Goal: Use online tool/utility: Utilize a website feature to perform a specific function

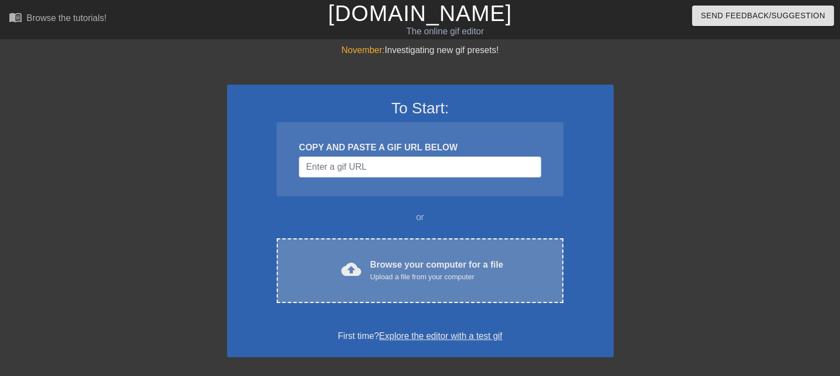
click at [348, 278] on span "cloud_upload" at bounding box center [351, 269] width 20 height 20
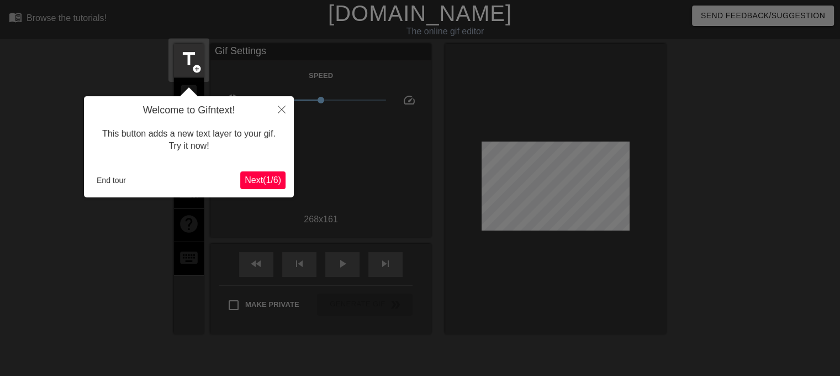
scroll to position [27, 0]
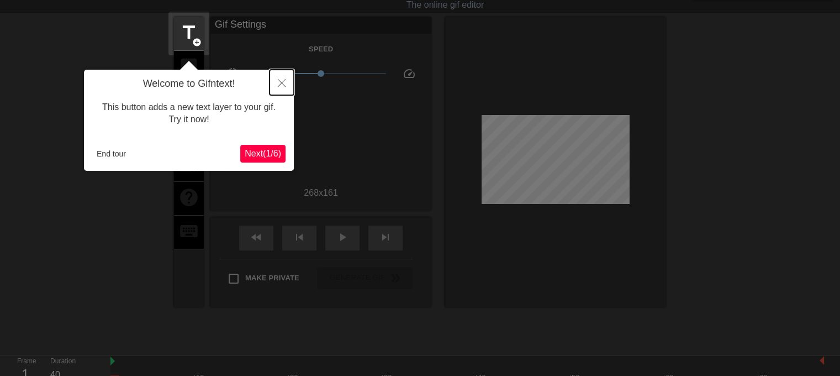
click at [281, 86] on icon "Close" at bounding box center [282, 83] width 8 height 8
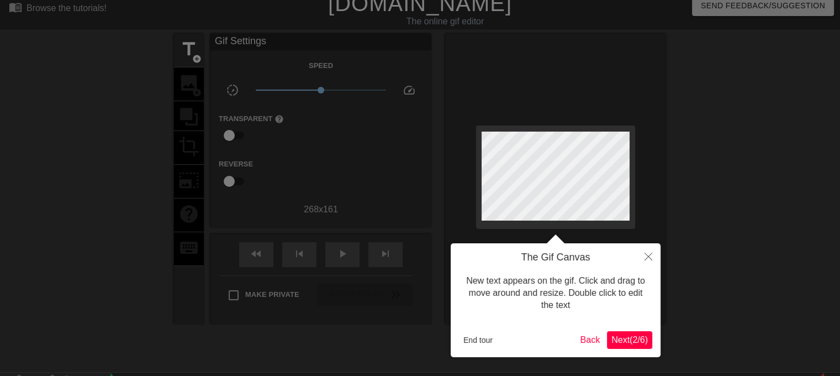
scroll to position [0, 0]
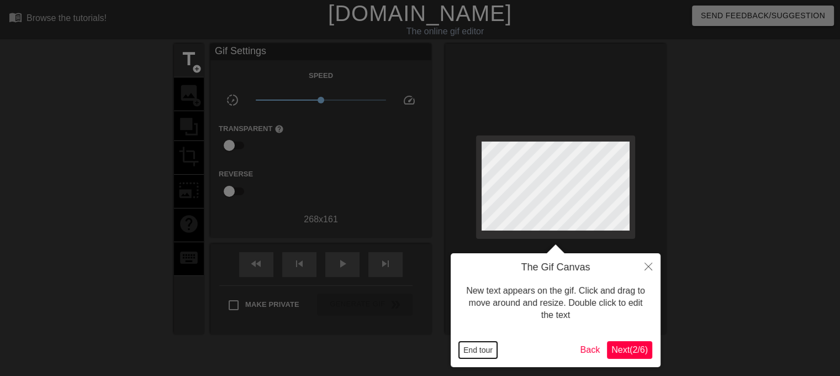
click at [478, 347] on button "End tour" at bounding box center [478, 349] width 38 height 17
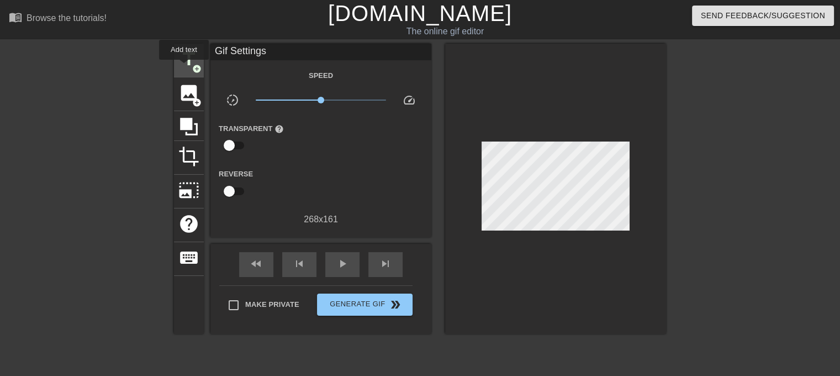
click at [184, 67] on span "title" at bounding box center [188, 59] width 21 height 21
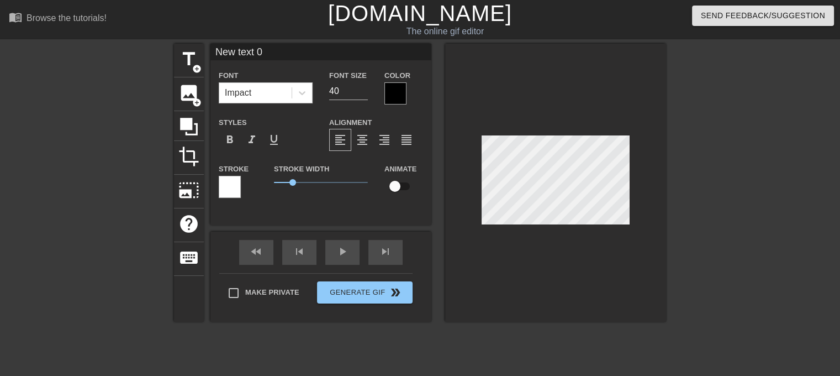
click at [247, 95] on div "Impact" at bounding box center [238, 92] width 27 height 13
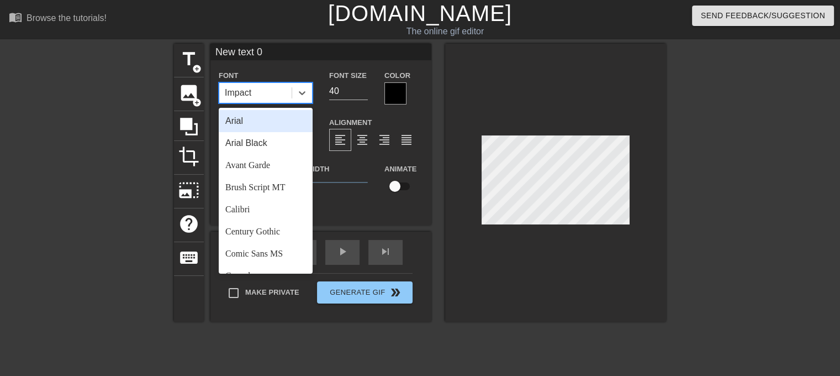
click at [254, 53] on input "New text 0" at bounding box center [320, 52] width 221 height 17
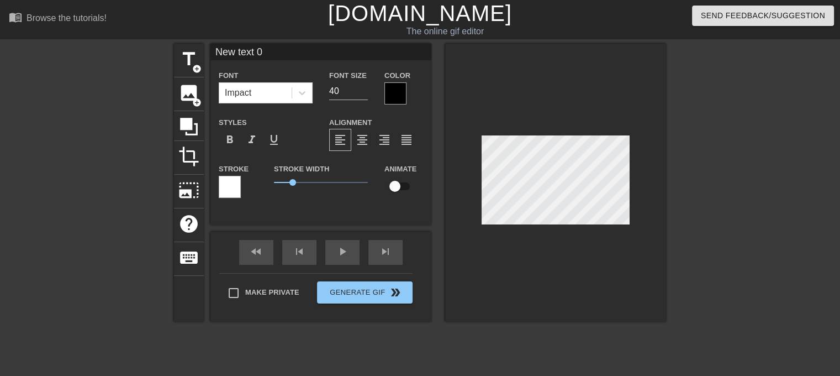
click at [254, 53] on input "New text 0" at bounding box center [320, 52] width 221 height 17
type input "so casually cruel"
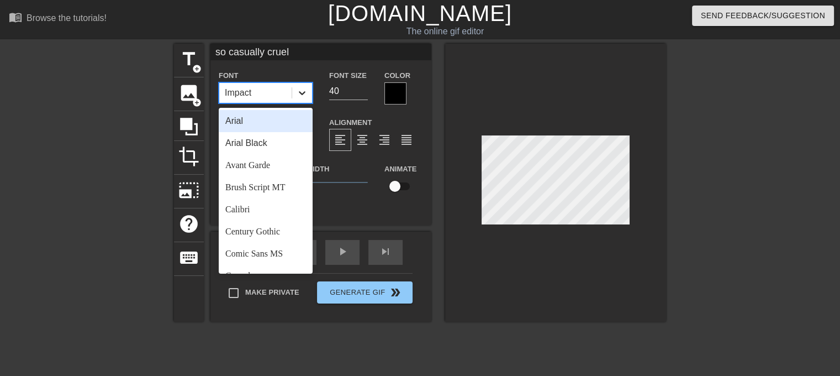
click at [295, 93] on div at bounding box center [302, 93] width 20 height 20
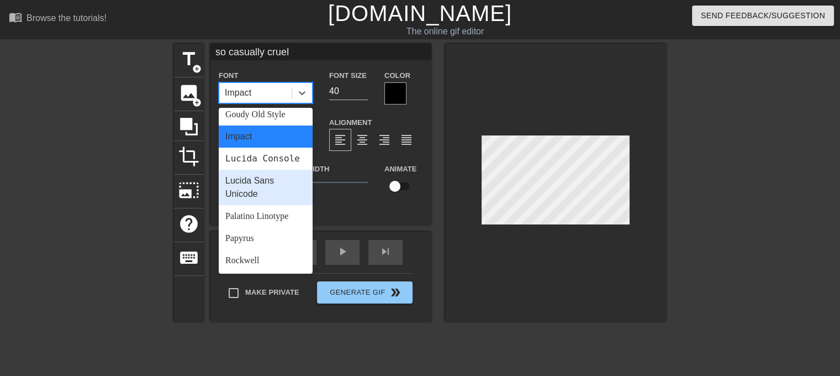
scroll to position [395, 0]
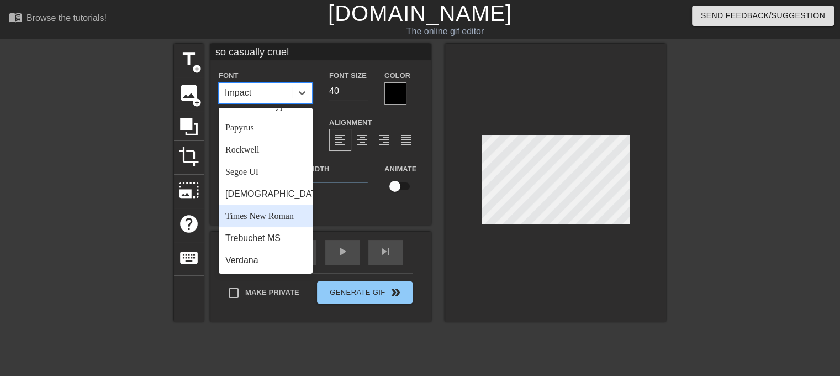
click at [267, 212] on div "Times New Roman" at bounding box center [266, 216] width 94 height 22
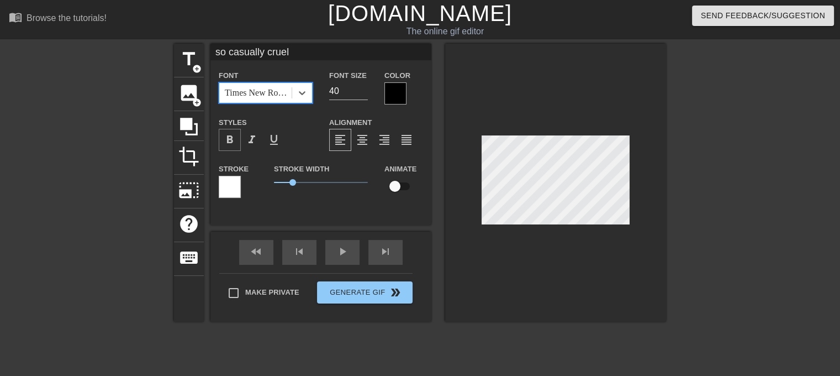
click at [233, 134] on span "format_bold" at bounding box center [229, 139] width 13 height 13
click at [244, 138] on div "format_italic" at bounding box center [252, 140] width 22 height 22
click at [390, 88] on div at bounding box center [395, 93] width 22 height 22
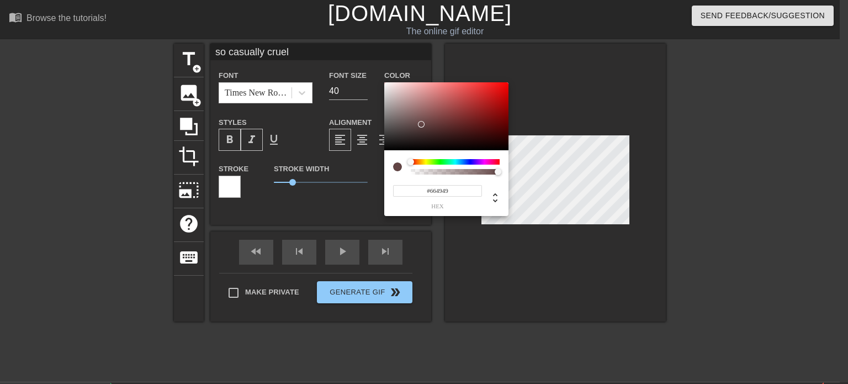
type input "#FFFFFF"
drag, startPoint x: 421, startPoint y: 124, endPoint x: 362, endPoint y: 60, distance: 86.8
click at [362, 60] on div "#FFFFFF hex" at bounding box center [424, 192] width 848 height 384
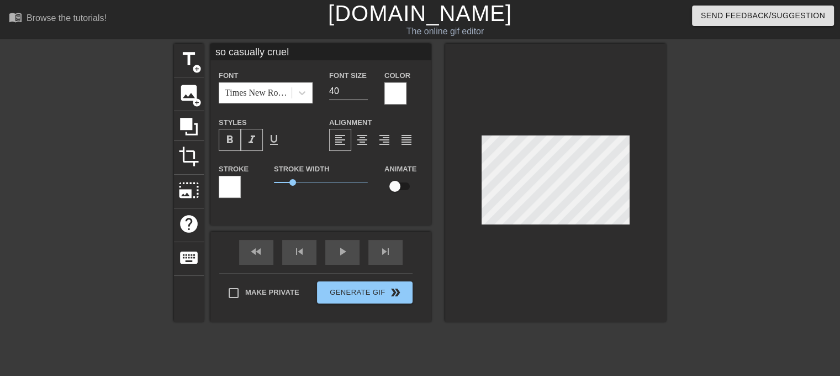
click at [221, 187] on div at bounding box center [230, 187] width 22 height 22
drag, startPoint x: 293, startPoint y: 181, endPoint x: 252, endPoint y: 176, distance: 41.2
click at [252, 176] on div "Stroke Stroke Width 0 Animate" at bounding box center [320, 185] width 221 height 46
click at [350, 93] on input "40" at bounding box center [348, 91] width 39 height 18
click at [359, 92] on input "39" at bounding box center [348, 91] width 39 height 18
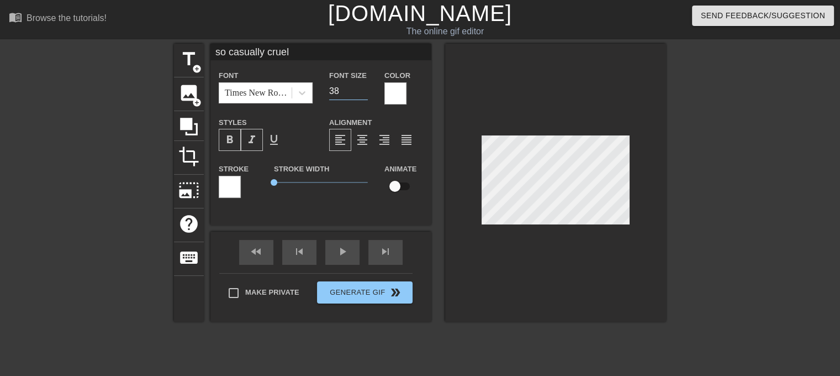
click at [359, 92] on input "38" at bounding box center [348, 91] width 39 height 18
click at [359, 92] on input "37" at bounding box center [348, 91] width 39 height 18
click at [359, 92] on input "36" at bounding box center [348, 91] width 39 height 18
click at [359, 92] on input "35" at bounding box center [348, 91] width 39 height 18
click at [359, 92] on input "34" at bounding box center [348, 91] width 39 height 18
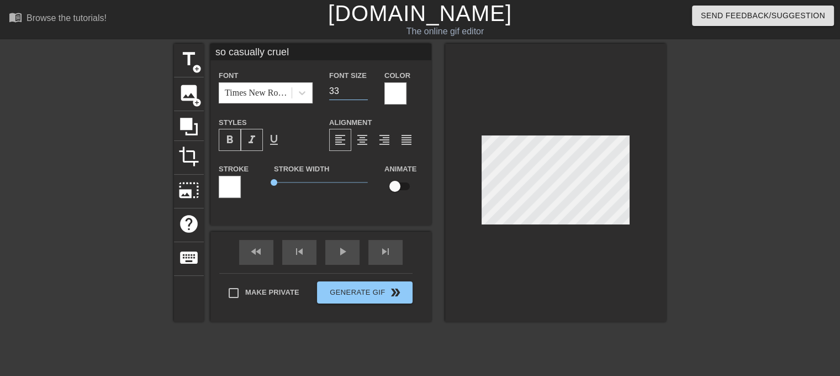
click at [359, 92] on input "33" at bounding box center [348, 91] width 39 height 18
click at [359, 92] on input "32" at bounding box center [348, 91] width 39 height 18
click at [359, 92] on input "31" at bounding box center [348, 91] width 39 height 18
click at [359, 92] on input "30" at bounding box center [348, 91] width 39 height 18
click at [359, 92] on input "29" at bounding box center [348, 91] width 39 height 18
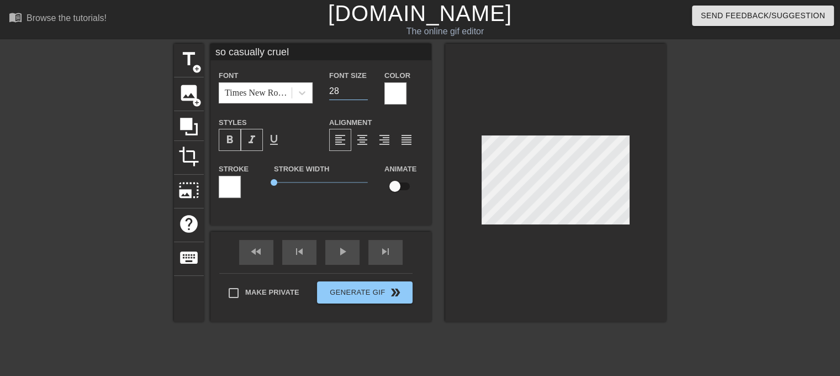
click at [359, 92] on input "28" at bounding box center [348, 91] width 39 height 18
click at [359, 92] on input "27" at bounding box center [348, 91] width 39 height 18
click at [359, 92] on input "26" at bounding box center [348, 91] width 39 height 18
type input "25"
click at [359, 92] on input "25" at bounding box center [348, 91] width 39 height 18
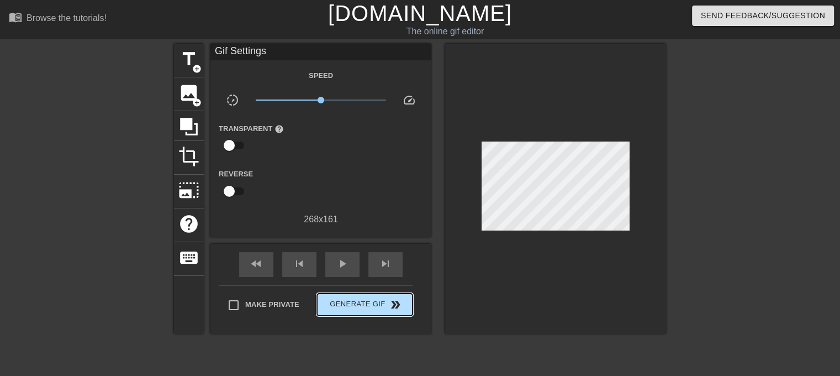
click at [373, 287] on div "Make Private Generate Gif double_arrow" at bounding box center [315, 307] width 193 height 44
click at [370, 303] on span "Generate Gif double_arrow" at bounding box center [364, 304] width 87 height 13
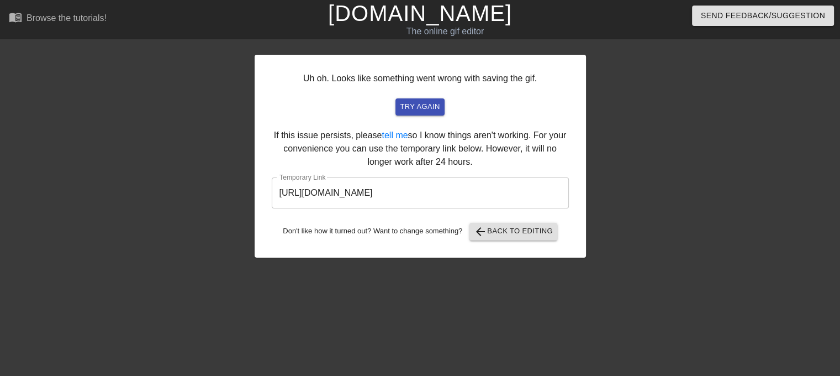
click at [435, 190] on input "[URL][DOMAIN_NAME]" at bounding box center [420, 192] width 297 height 31
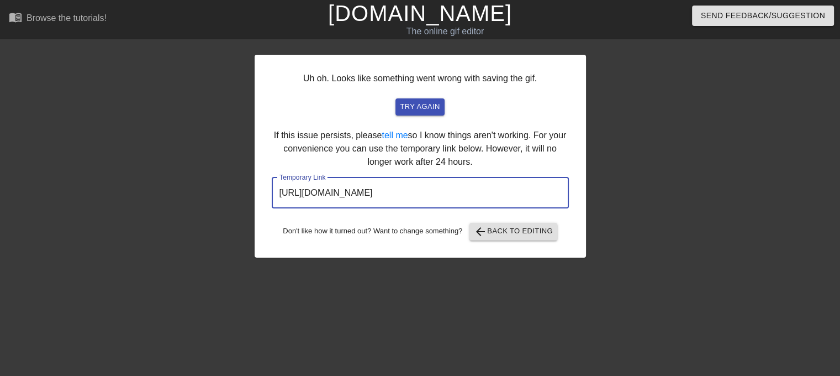
click at [435, 190] on input "[URL][DOMAIN_NAME]" at bounding box center [420, 192] width 297 height 31
click at [477, 227] on span "arrow_back" at bounding box center [480, 231] width 13 height 13
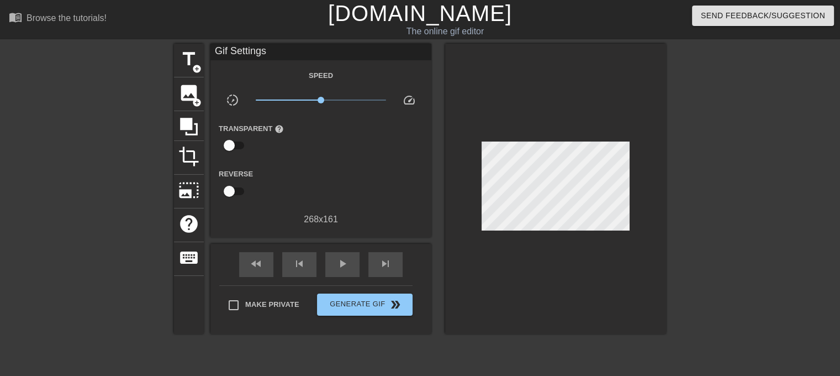
click at [369, 22] on link "[DOMAIN_NAME]" at bounding box center [420, 13] width 184 height 24
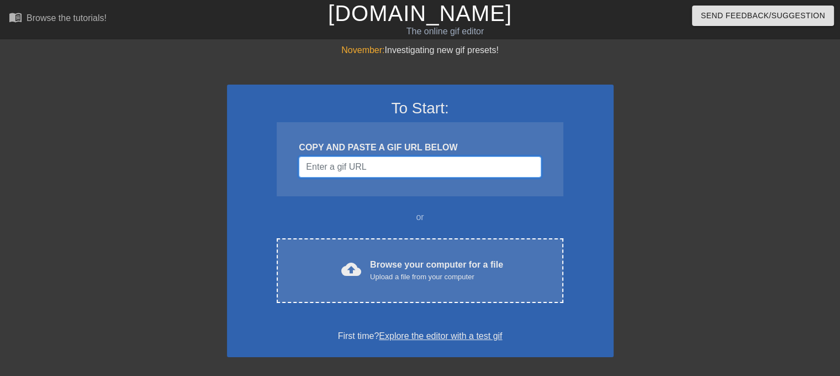
click at [344, 168] on input "Username" at bounding box center [420, 166] width 242 height 21
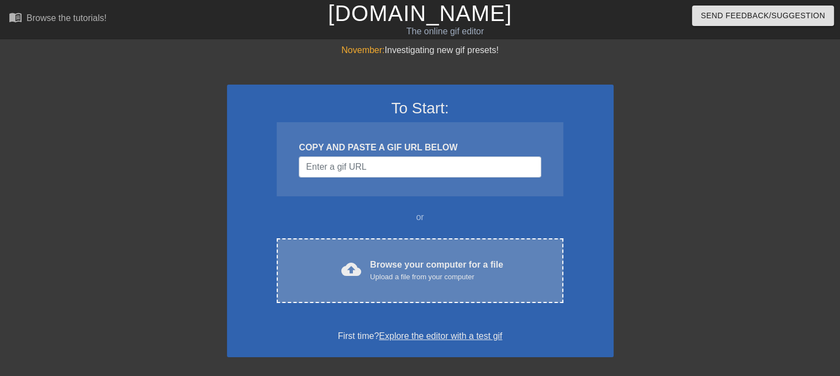
click at [358, 300] on div "cloud_upload Browse your computer for a file Upload a file from your computer C…" at bounding box center [420, 270] width 286 height 65
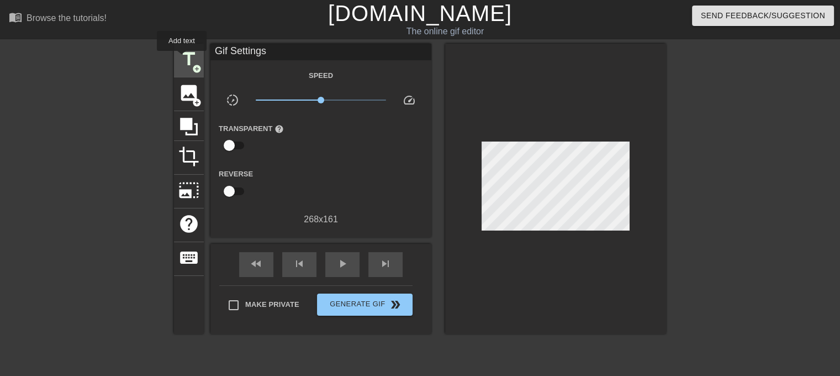
click at [182, 59] on span "title" at bounding box center [188, 59] width 21 height 21
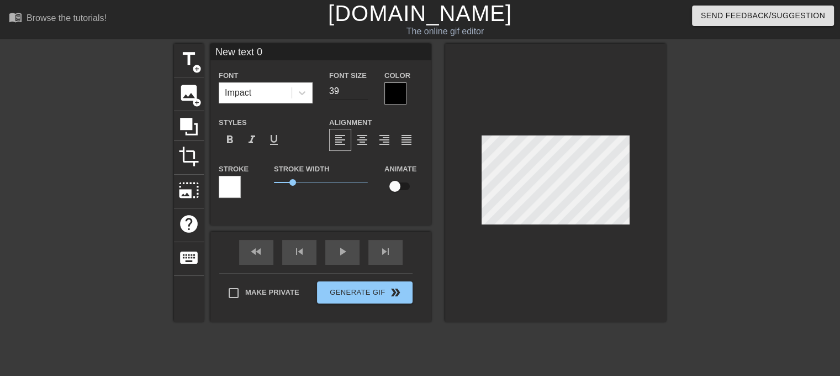
click at [365, 94] on input "39" at bounding box center [348, 91] width 39 height 18
click at [365, 94] on input "28" at bounding box center [348, 91] width 39 height 18
click at [365, 94] on input "27" at bounding box center [348, 91] width 39 height 18
click at [365, 94] on input "26" at bounding box center [348, 91] width 39 height 18
click at [365, 94] on input "25" at bounding box center [348, 91] width 39 height 18
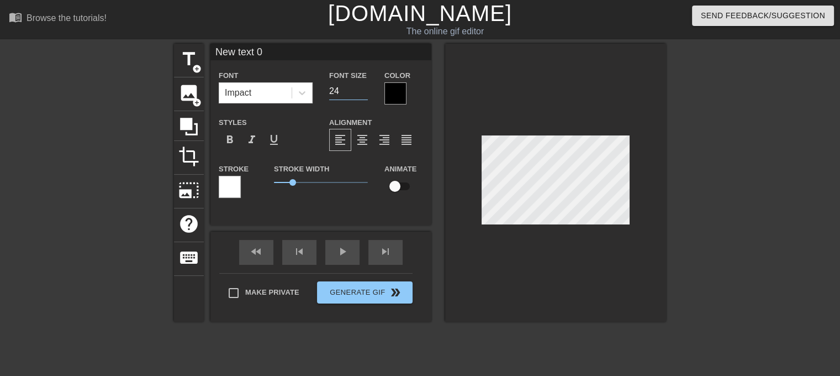
click at [365, 94] on input "24" at bounding box center [348, 91] width 39 height 18
type input "25"
click at [364, 88] on input "25" at bounding box center [348, 91] width 39 height 18
click at [395, 98] on div at bounding box center [395, 93] width 22 height 22
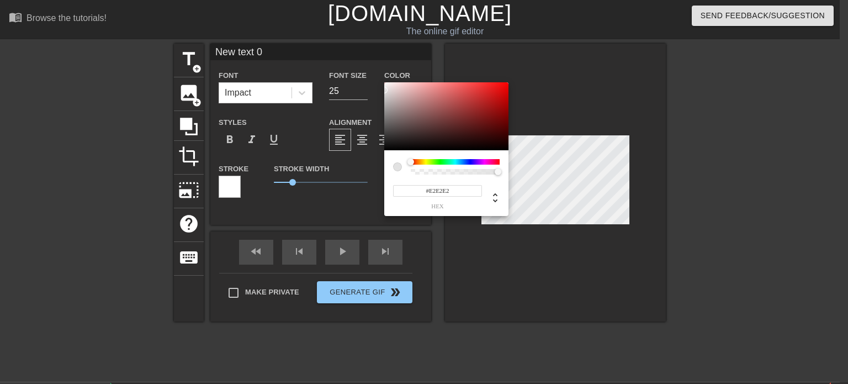
type input "#FFFFFF"
drag, startPoint x: 400, startPoint y: 117, endPoint x: 363, endPoint y: 65, distance: 64.5
click at [363, 65] on div "#FFFFFF hex" at bounding box center [424, 192] width 848 height 384
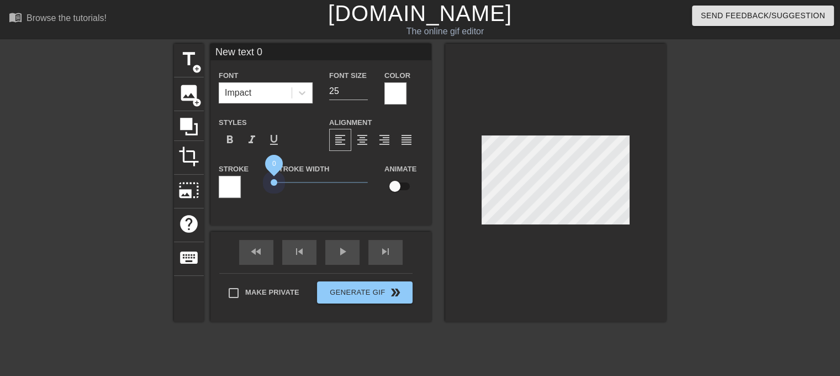
drag, startPoint x: 292, startPoint y: 183, endPoint x: 257, endPoint y: 181, distance: 34.9
click at [257, 181] on div "Stroke Stroke Width 0 Animate" at bounding box center [320, 185] width 221 height 46
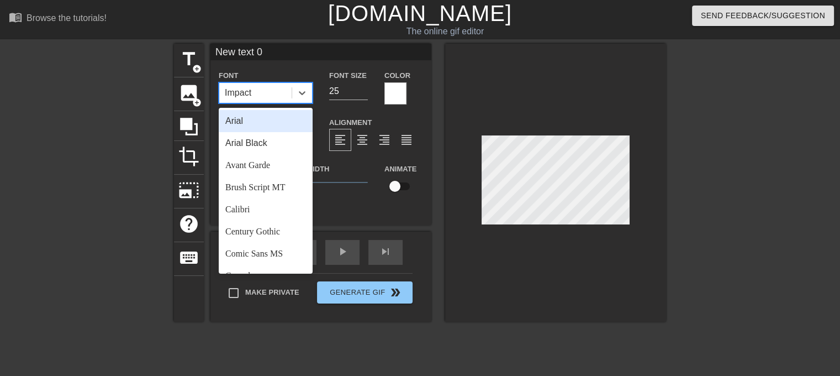
click at [269, 86] on div "Impact" at bounding box center [255, 93] width 72 height 20
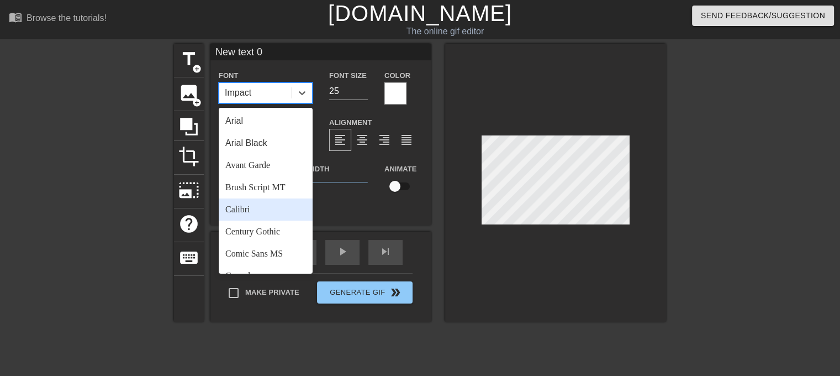
scroll to position [395, 0]
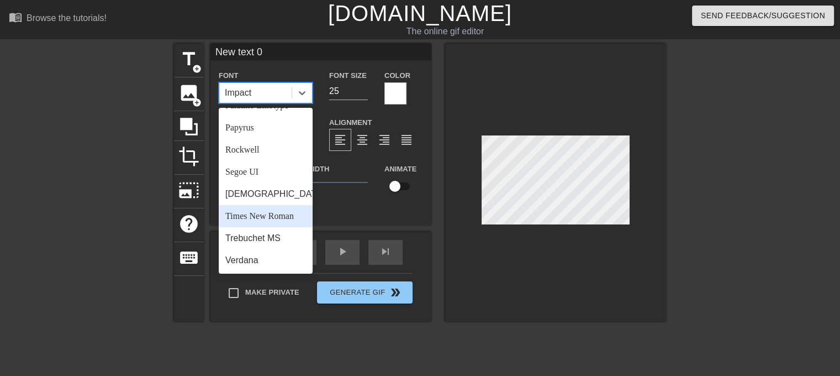
click at [263, 214] on div "Times New Roman" at bounding box center [266, 216] width 94 height 22
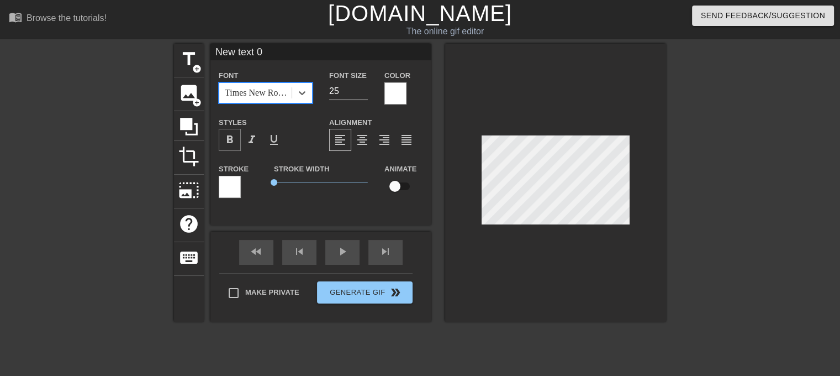
click at [229, 141] on span "format_bold" at bounding box center [229, 139] width 13 height 13
click at [249, 143] on span "format_italic" at bounding box center [251, 139] width 13 height 13
click at [267, 46] on input "New text 0" at bounding box center [320, 52] width 221 height 17
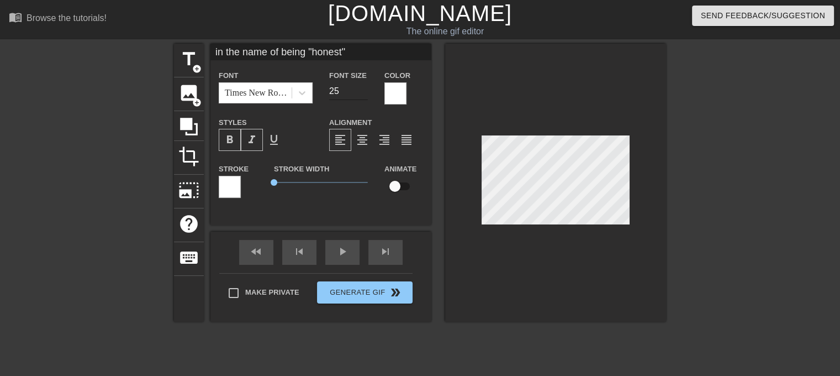
type input "in the name of being "honest""
click at [361, 89] on input "26" at bounding box center [348, 91] width 39 height 18
click at [361, 89] on input "27" at bounding box center [348, 91] width 39 height 18
click at [361, 89] on input "28" at bounding box center [348, 91] width 39 height 18
click at [361, 89] on input "29" at bounding box center [348, 91] width 39 height 18
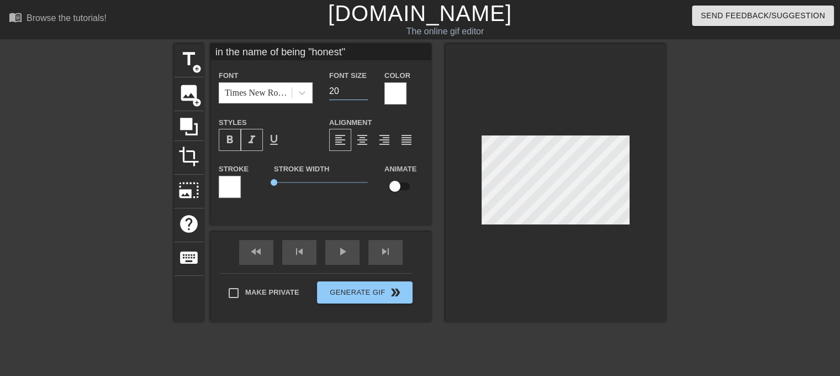
type input "20"
click at [362, 93] on input "20" at bounding box center [348, 91] width 39 height 18
click at [398, 95] on div at bounding box center [395, 93] width 22 height 22
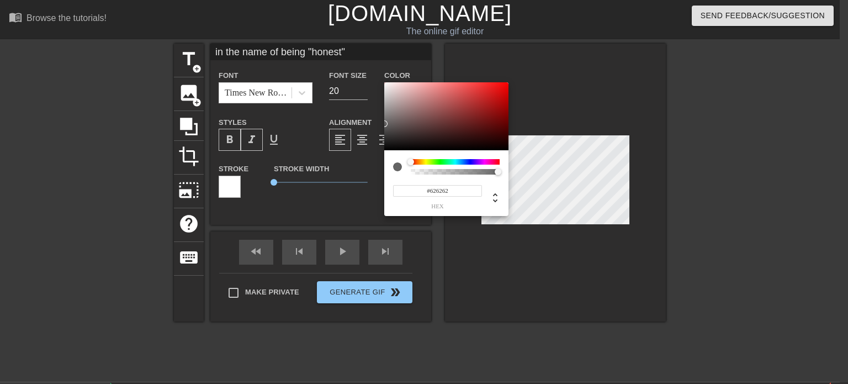
type input "#606060"
drag, startPoint x: 400, startPoint y: 114, endPoint x: 355, endPoint y: 125, distance: 47.2
click at [355, 125] on div "#606060 hex" at bounding box center [424, 192] width 848 height 384
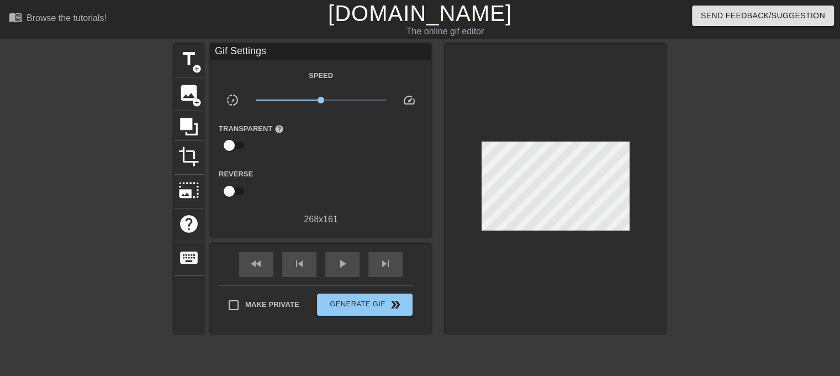
drag, startPoint x: 472, startPoint y: 245, endPoint x: 458, endPoint y: 235, distance: 17.5
click at [458, 235] on div at bounding box center [555, 189] width 221 height 290
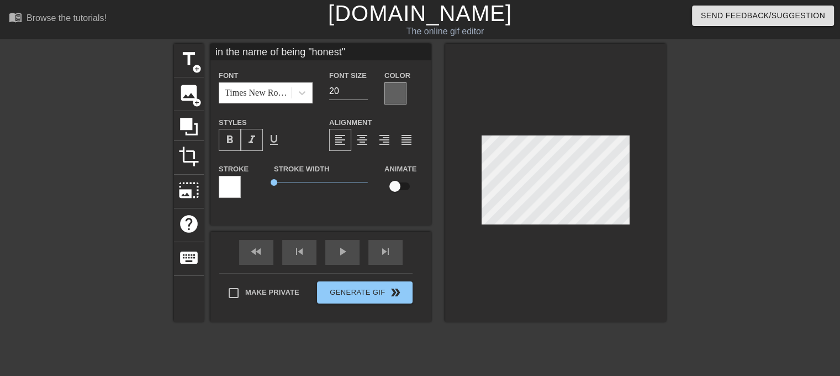
click at [404, 99] on div at bounding box center [395, 93] width 22 height 22
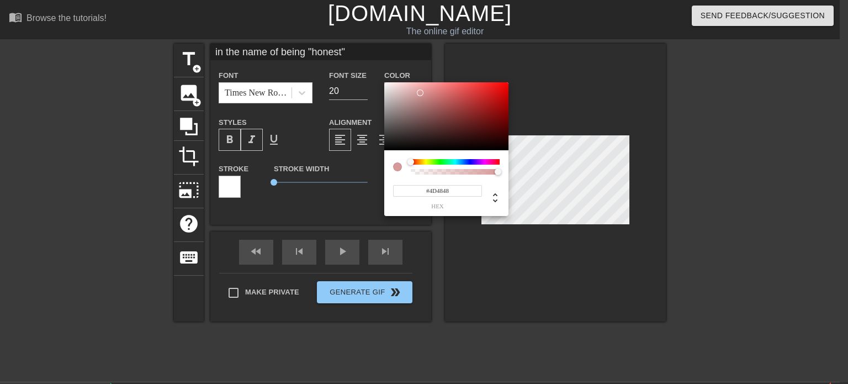
type input "#000000"
drag, startPoint x: 420, startPoint y: 93, endPoint x: 340, endPoint y: 191, distance: 126.8
click at [340, 191] on div "#000000 hex" at bounding box center [424, 192] width 848 height 384
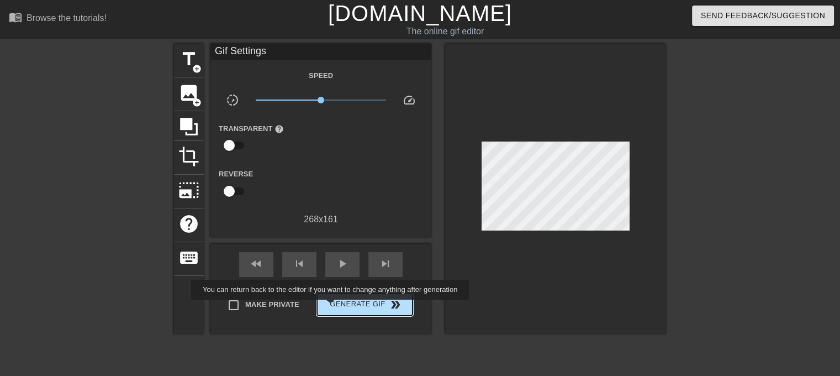
click at [331, 307] on span "Generate Gif double_arrow" at bounding box center [364, 304] width 87 height 13
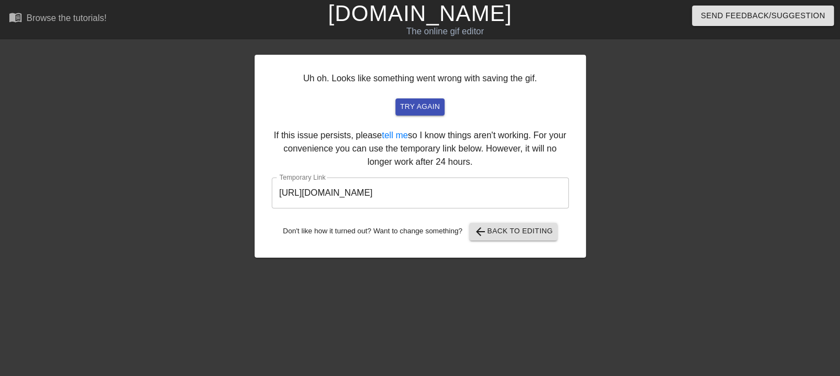
click at [452, 182] on input "https://www.gifntext.com/temp_generations/pccXPrXV.gif" at bounding box center [420, 192] width 297 height 31
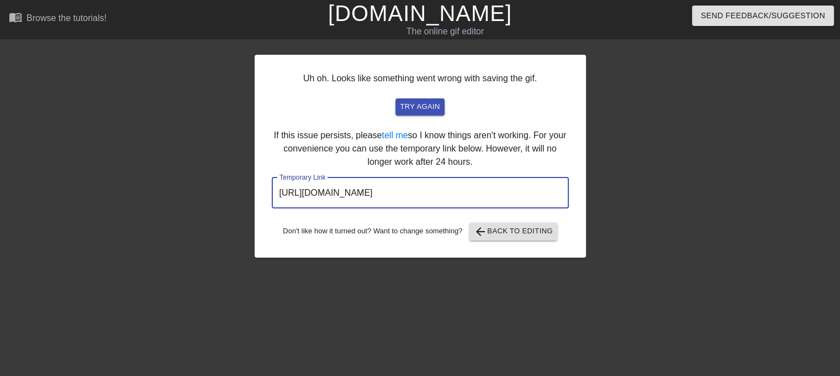
click at [452, 182] on input "https://www.gifntext.com/temp_generations/pccXPrXV.gif" at bounding box center [420, 192] width 297 height 31
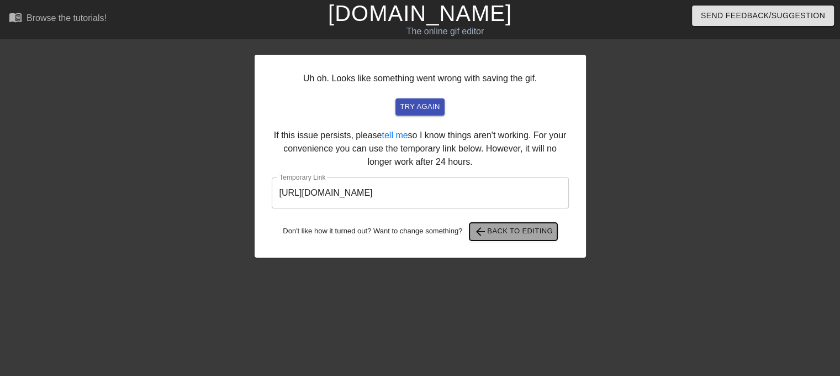
click at [505, 236] on span "arrow_back Back to Editing" at bounding box center [513, 231] width 79 height 13
